Goal: Find specific page/section: Find specific page/section

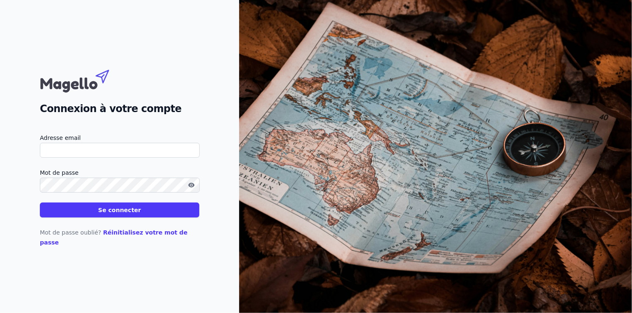
click at [115, 158] on input "Adresse email" at bounding box center [120, 150] width 160 height 15
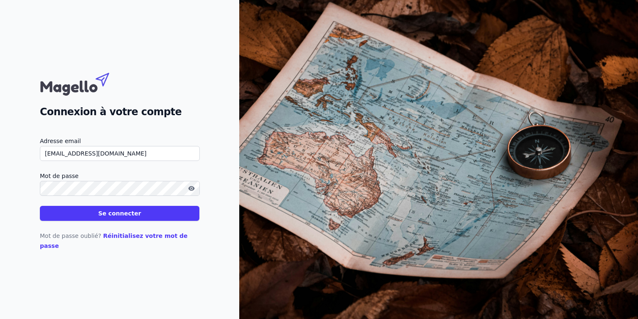
type input "[EMAIL_ADDRESS][DOMAIN_NAME]"
click at [139, 217] on button "Se connecter" at bounding box center [120, 213] width 160 height 15
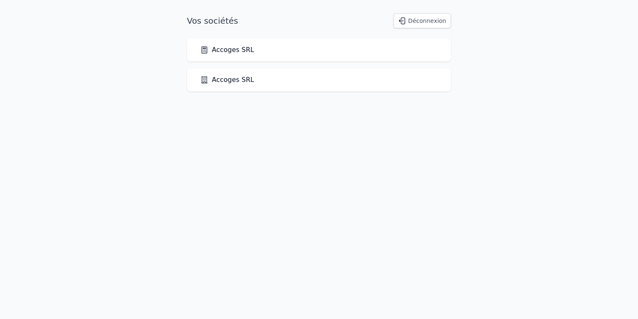
click at [220, 48] on link "Accoges SRL" at bounding box center [227, 50] width 54 height 10
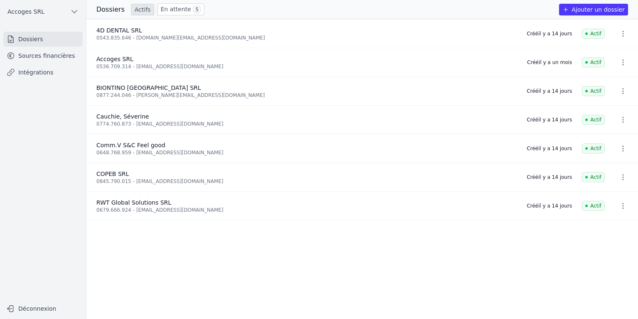
click at [55, 53] on link "Sources financières" at bounding box center [42, 55] width 79 height 15
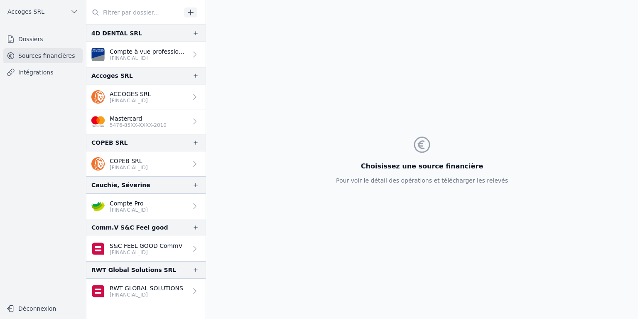
click at [151, 94] on p "ACCOGES SRL" at bounding box center [130, 94] width 41 height 8
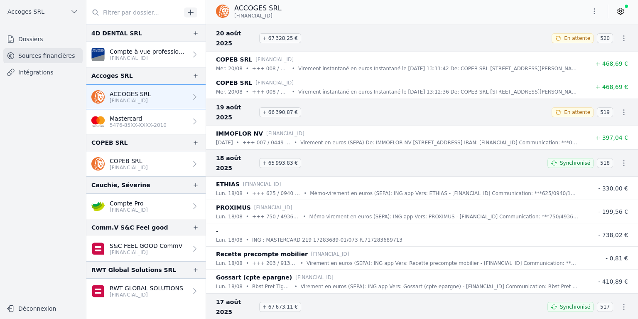
click at [172, 159] on link "COPEB SRL BE49 3631 0329 8471" at bounding box center [145, 163] width 119 height 25
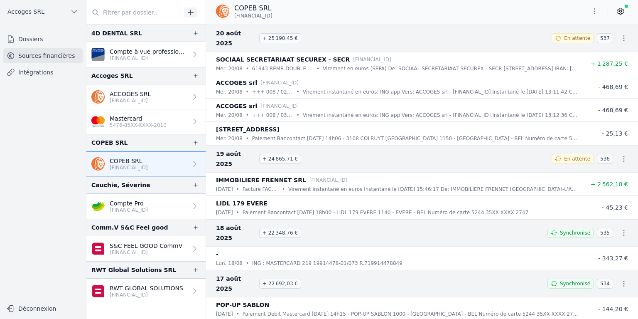
click at [41, 312] on button "Déconnexion" at bounding box center [42, 308] width 79 height 13
